Goal: Information Seeking & Learning: Learn about a topic

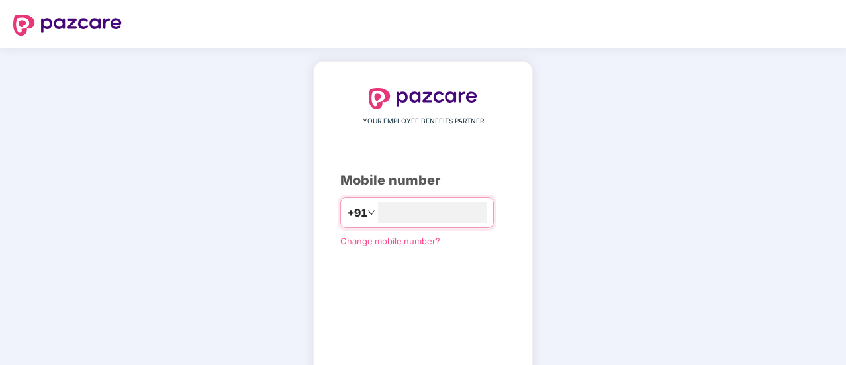
type input "**********"
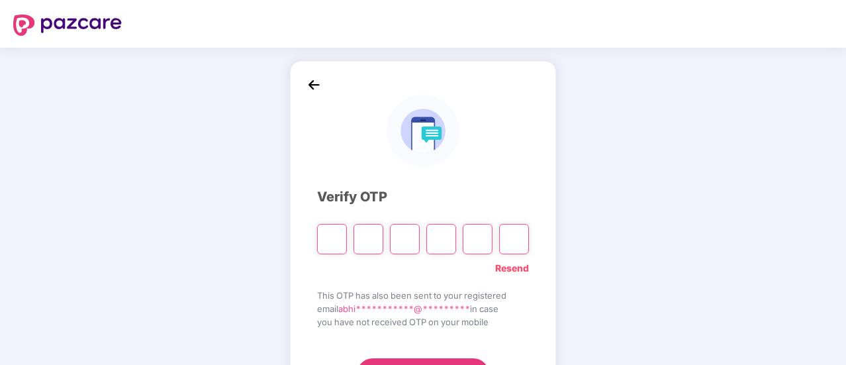
type input "*"
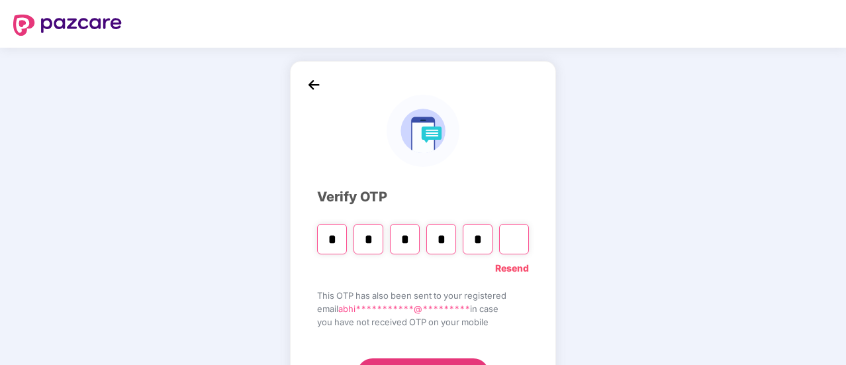
type input "*"
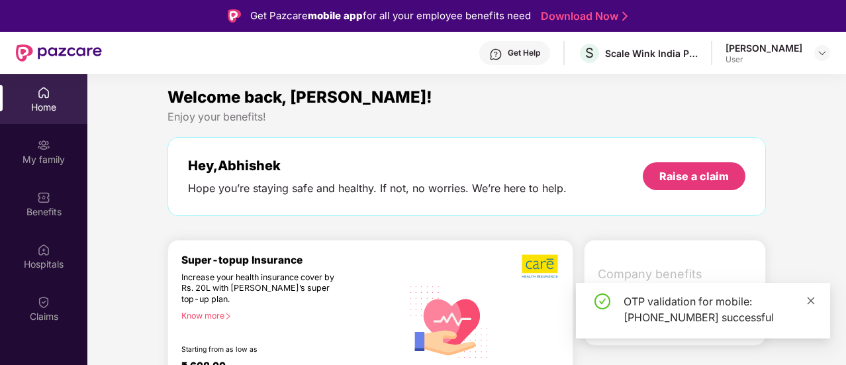
click at [808, 299] on icon "close" at bounding box center [810, 300] width 9 height 9
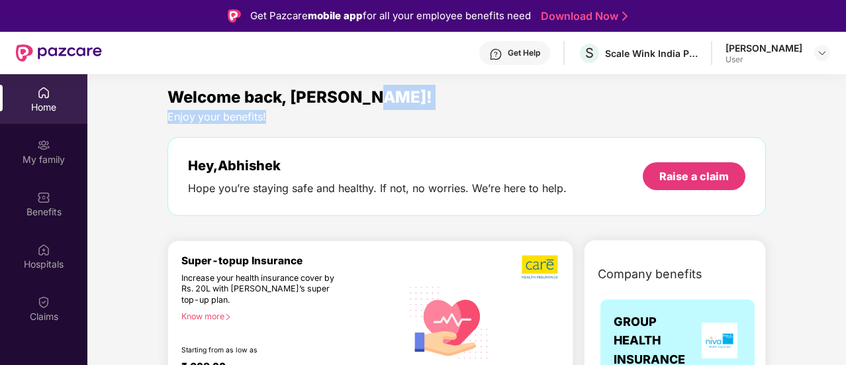
drag, startPoint x: 842, startPoint y: 104, endPoint x: 700, endPoint y: 115, distance: 142.1
click at [700, 115] on div "Welcome back, Abhishek! Enjoy your benefits! Hey, Abhishek Hope you’re staying …" at bounding box center [466, 366] width 769 height 562
click at [700, 115] on div "Enjoy your benefits!" at bounding box center [466, 117] width 598 height 14
drag, startPoint x: 844, startPoint y: 87, endPoint x: 847, endPoint y: 99, distance: 12.2
click at [845, 99] on html "Get Pazcare mobile app for all your employee benefits need Download Now Get Hel…" at bounding box center [423, 182] width 846 height 365
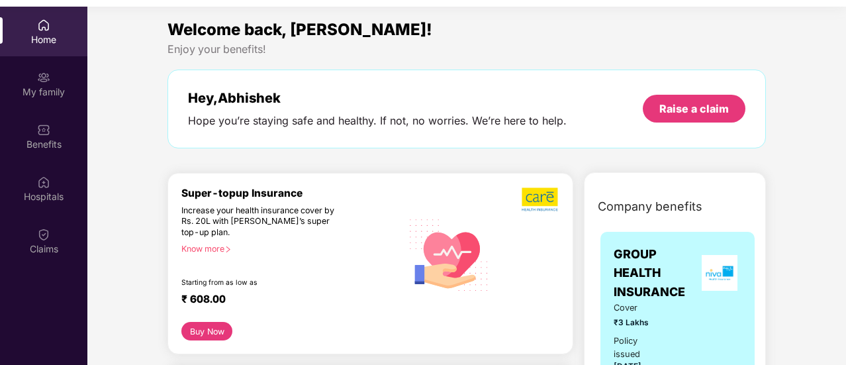
scroll to position [74, 0]
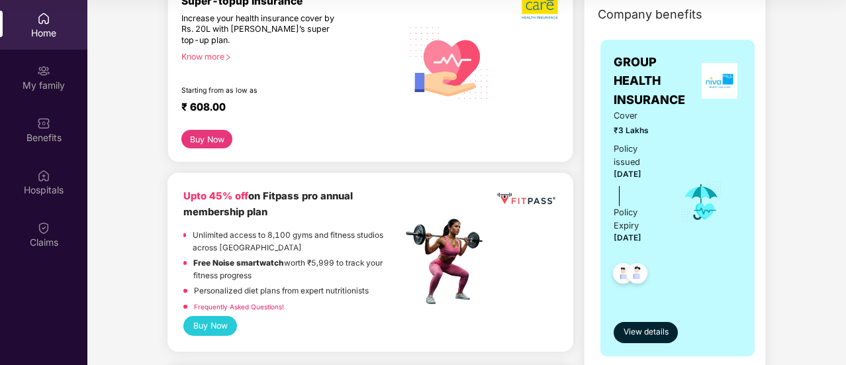
scroll to position [212, 0]
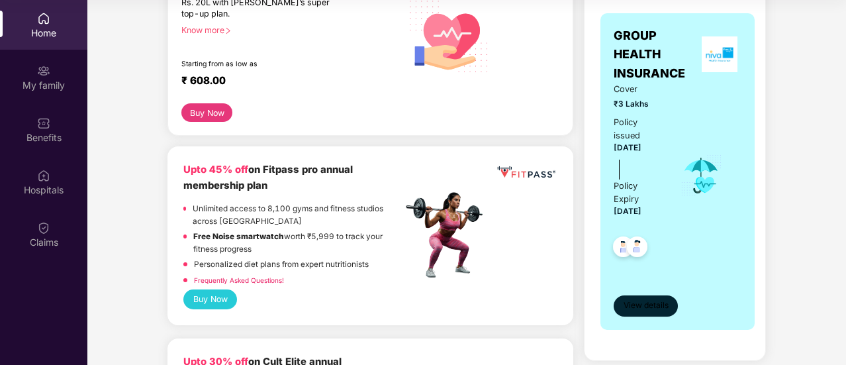
click at [644, 299] on span "View details" at bounding box center [646, 305] width 45 height 13
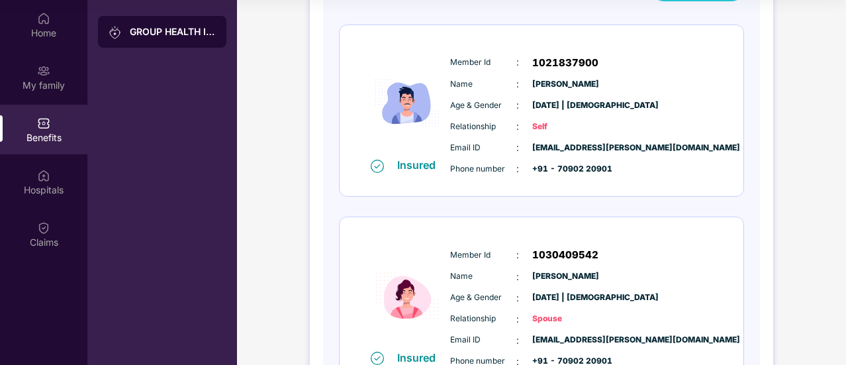
scroll to position [167, 0]
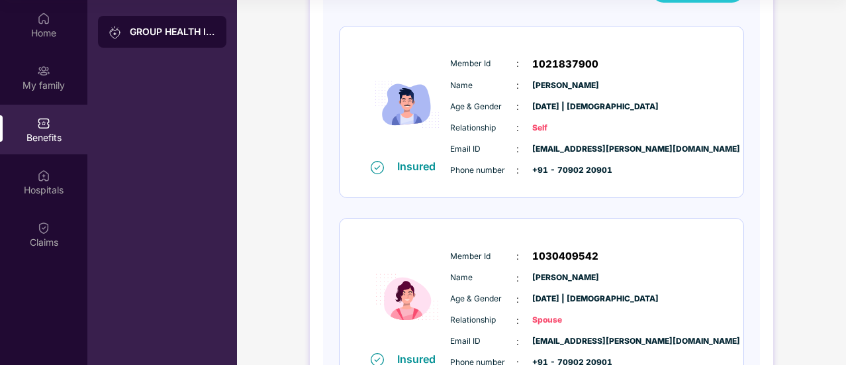
drag, startPoint x: 844, startPoint y: 169, endPoint x: 812, endPoint y: 189, distance: 38.0
click at [812, 189] on div "GROUP HEALTH INSURANCE DETAILS INCLUSIONS EXCLUSIONS Policy No: 50939800202400 …" at bounding box center [541, 156] width 609 height 634
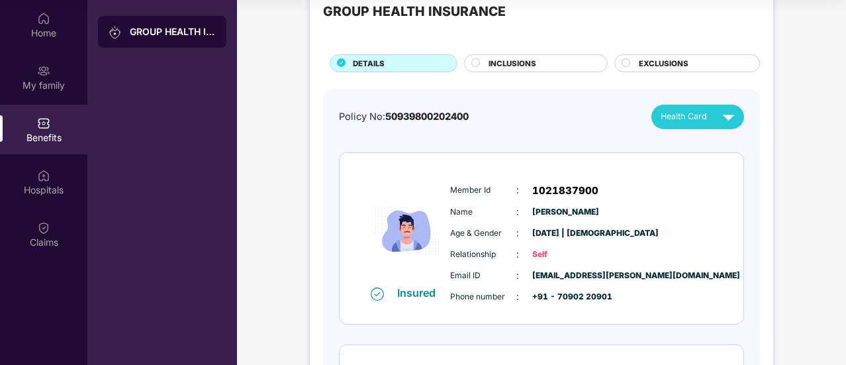
scroll to position [35, 0]
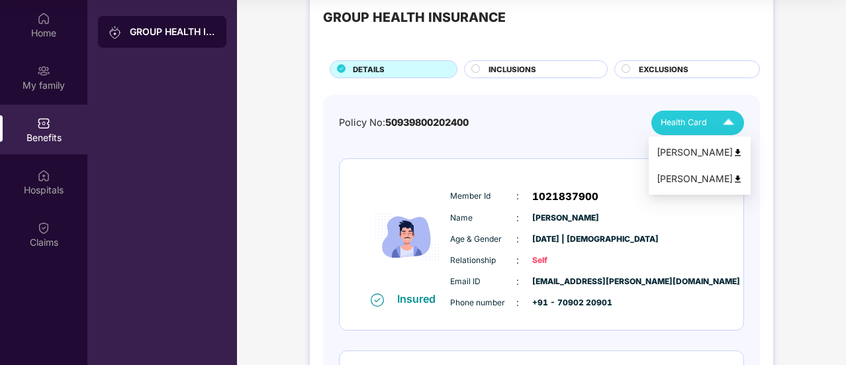
click at [723, 122] on img at bounding box center [728, 122] width 23 height 23
click at [689, 148] on div "Abhishek Pravin" at bounding box center [700, 152] width 86 height 15
